Goal: Find contact information: Find contact information

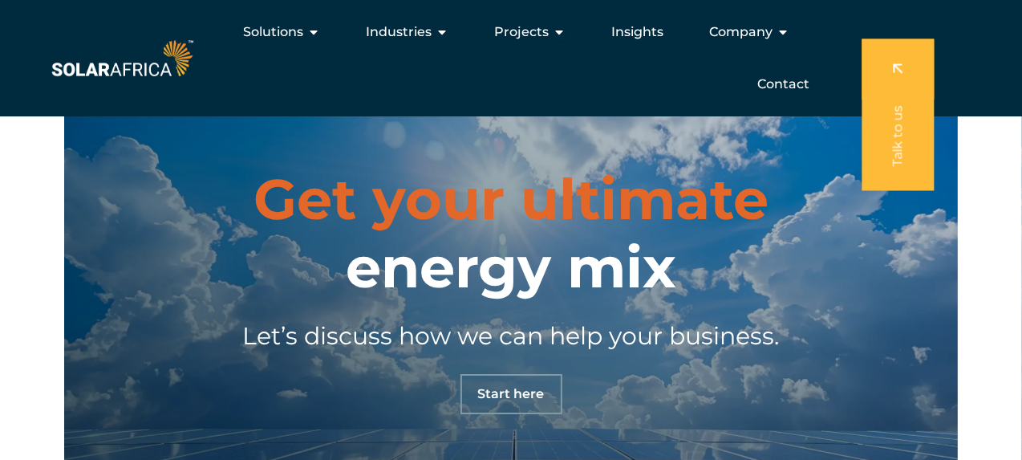
scroll to position [4806, 0]
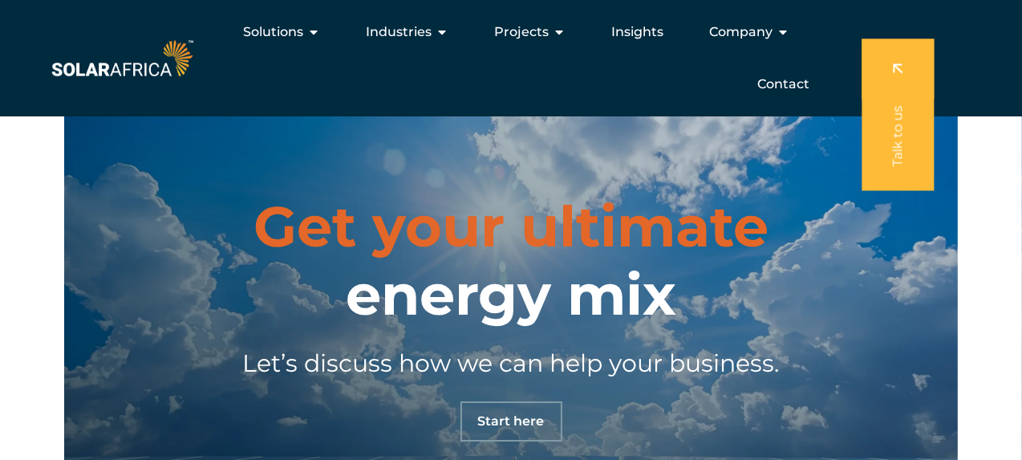
click at [491, 425] on span "Start here" at bounding box center [511, 421] width 67 height 13
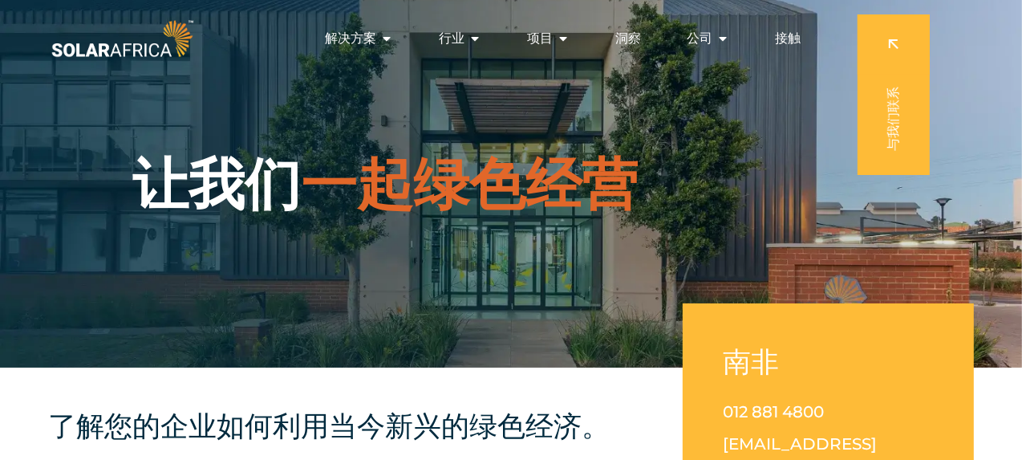
click at [799, 33] on font "接触" at bounding box center [788, 37] width 26 height 15
